Goal: Task Accomplishment & Management: Manage account settings

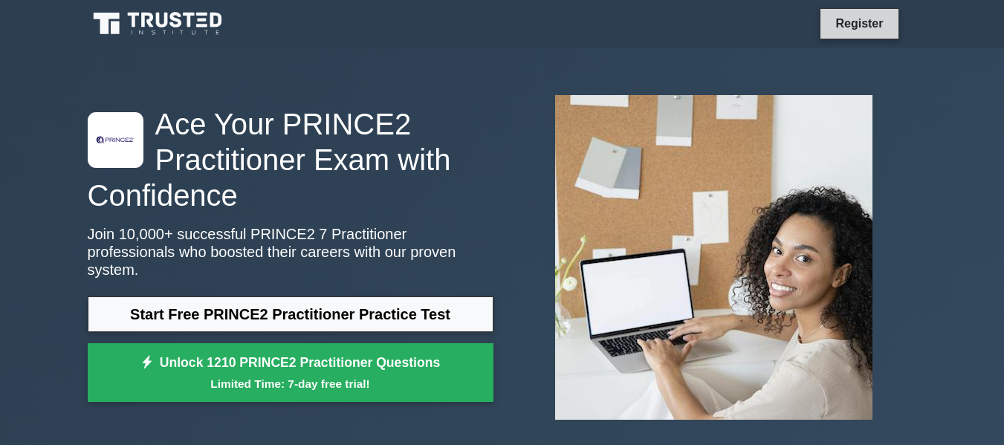
click at [848, 27] on link "Register" at bounding box center [858, 23] width 65 height 19
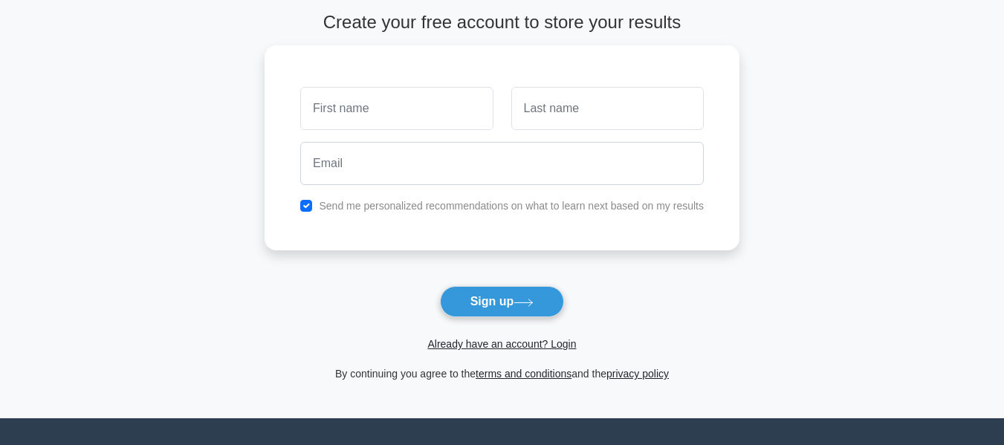
scroll to position [83, 0]
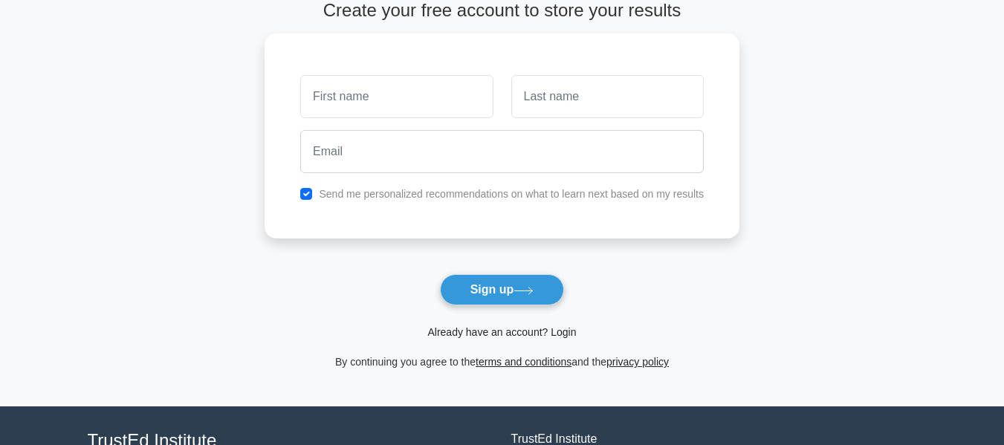
click at [473, 334] on link "Already have an account? Login" at bounding box center [501, 332] width 149 height 12
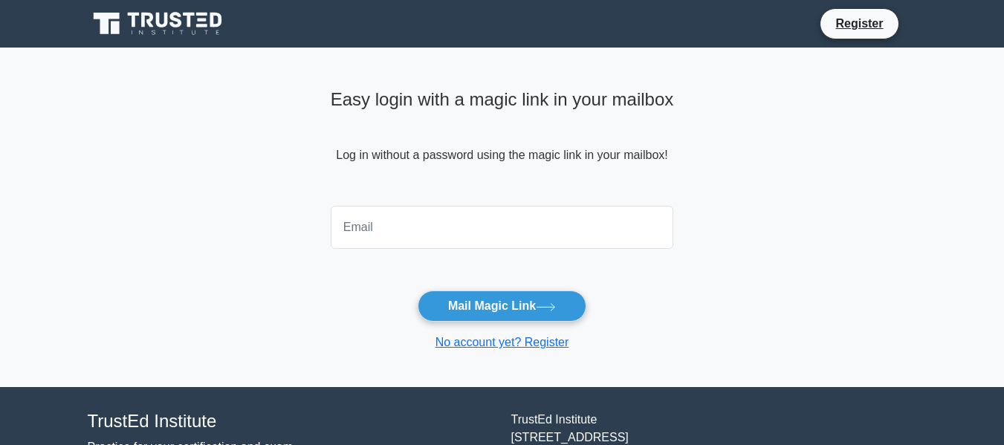
click at [444, 214] on input "email" at bounding box center [502, 227] width 343 height 43
type input "ck.de.palm@gmail.com"
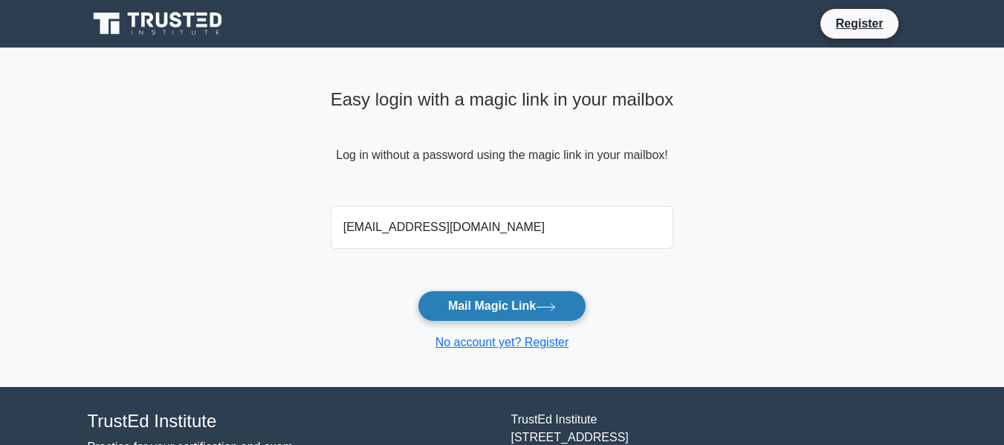
click at [486, 305] on button "Mail Magic Link" at bounding box center [502, 305] width 169 height 31
